Goal: Navigation & Orientation: Go to known website

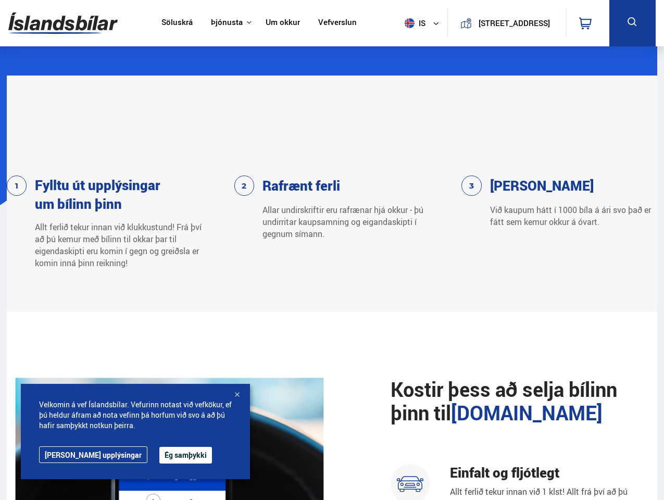
click at [63, 23] on img at bounding box center [62, 23] width 109 height 34
click at [412, 23] on span "is" at bounding box center [414, 23] width 26 height 10
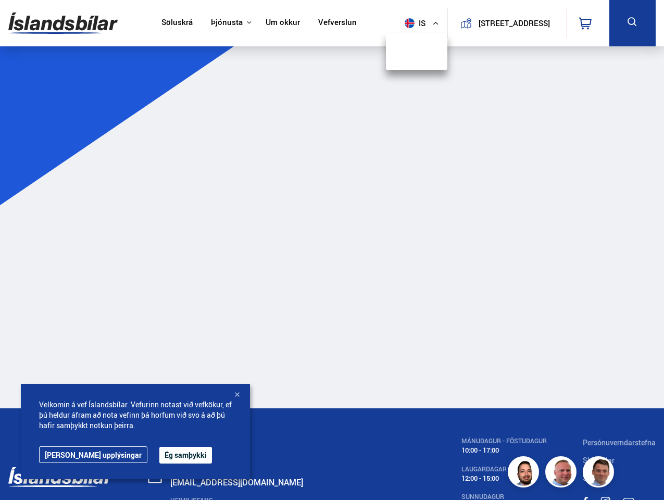
click at [588, 23] on icon at bounding box center [585, 23] width 13 height 13
click at [632, 23] on icon at bounding box center [632, 22] width 13 height 13
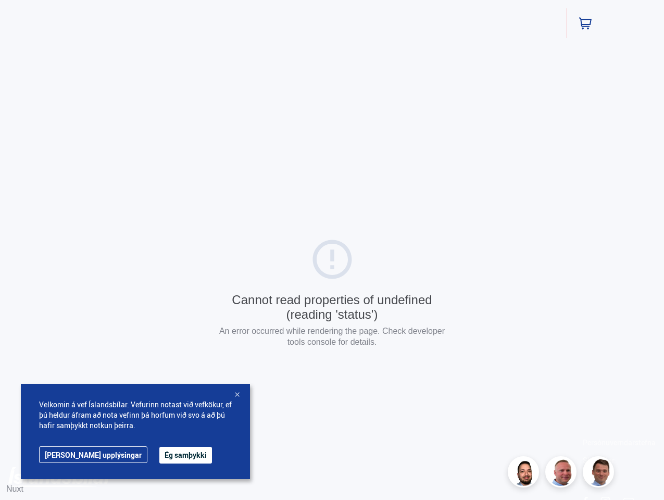
click at [159, 455] on button "Ég samþykki" at bounding box center [185, 455] width 53 height 17
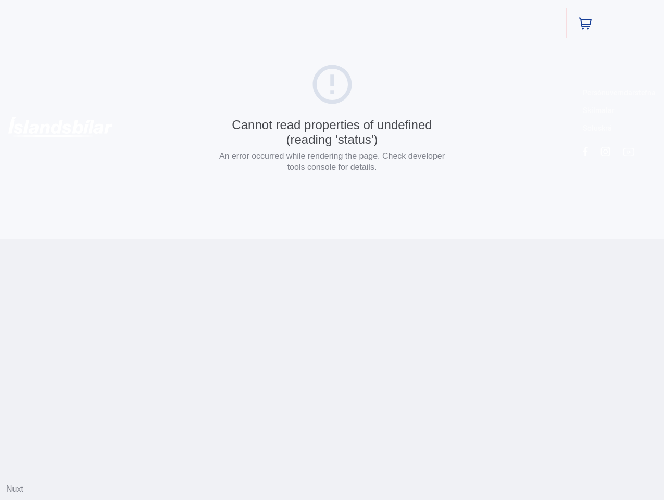
click at [237, 239] on html "Söluskrá Þjónusta Íslandsbílar [DOMAIN_NAME] Íslandsvörn Leiðbeiningar Um okkur…" at bounding box center [332, 119] width 664 height 239
